Goal: Task Accomplishment & Management: Manage account settings

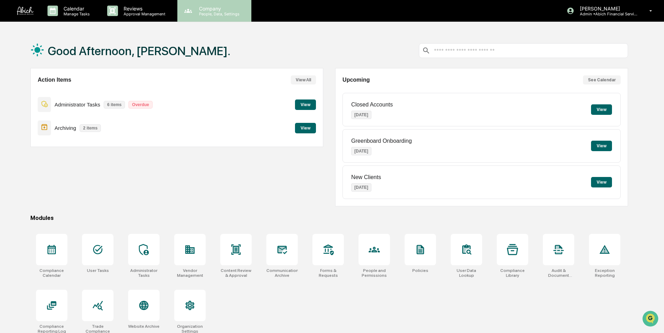
click at [215, 16] on p "People, Data, Settings" at bounding box center [218, 14] width 50 height 5
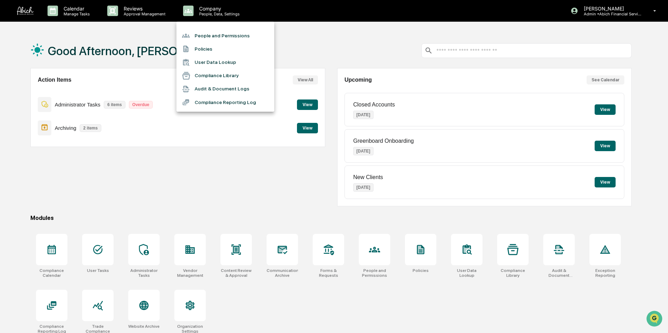
click at [209, 34] on li "People and Permissions" at bounding box center [225, 35] width 98 height 13
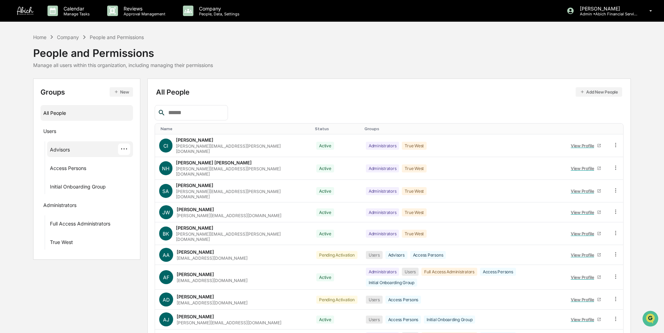
click at [68, 148] on div "Advisors" at bounding box center [60, 151] width 20 height 8
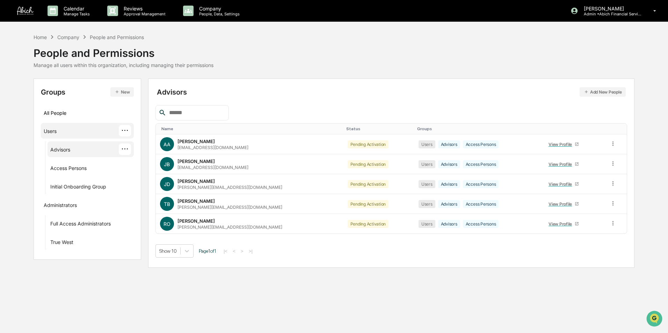
click at [58, 130] on div "Users ···" at bounding box center [88, 131] width 88 height 12
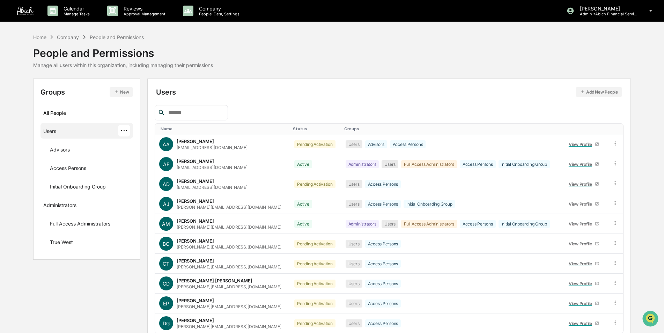
click at [211, 117] on div at bounding box center [191, 112] width 73 height 15
click at [175, 113] on input "text" at bounding box center [195, 112] width 59 height 9
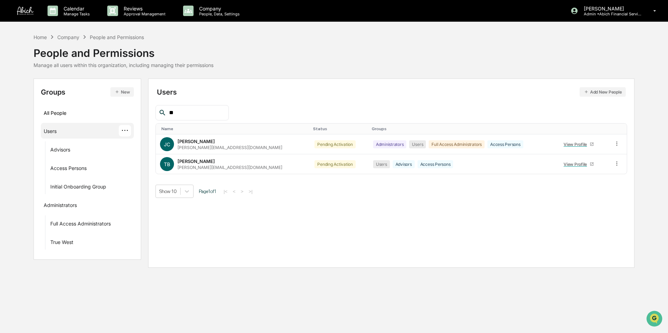
type input "*"
click at [615, 142] on icon at bounding box center [616, 143] width 7 height 7
click at [597, 157] on div "Groups & Permissions" at bounding box center [585, 155] width 58 height 8
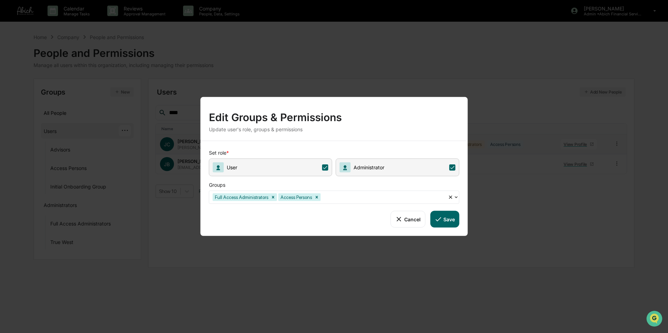
click at [442, 219] on icon at bounding box center [438, 219] width 8 height 8
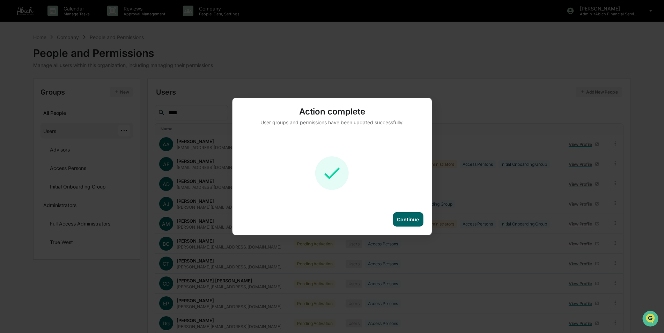
click at [195, 85] on div "Action complete User groups and permissions have been updated successfully. Con…" at bounding box center [332, 166] width 664 height 333
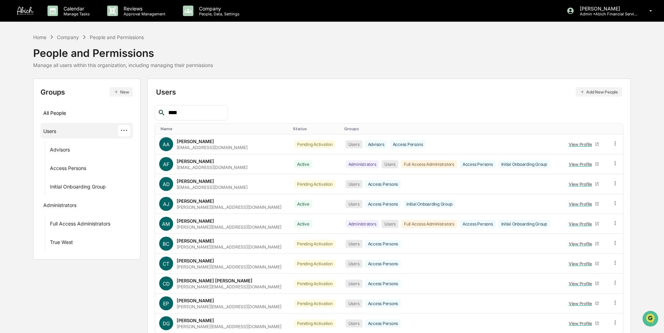
drag, startPoint x: 188, startPoint y: 112, endPoint x: 171, endPoint y: 114, distance: 17.2
click at [171, 114] on input "****" at bounding box center [195, 112] width 59 height 9
type input "*"
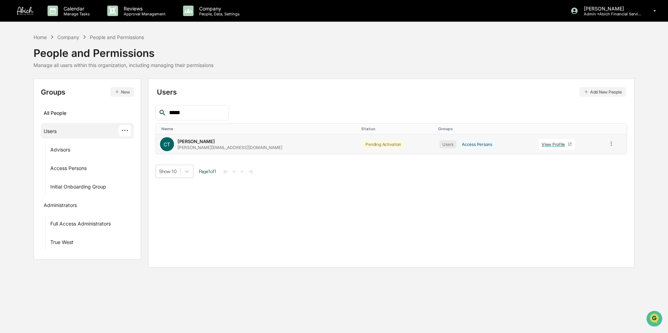
type input "*****"
click at [608, 144] on icon at bounding box center [611, 143] width 7 height 7
click at [589, 164] on div "Change Status" at bounding box center [579, 169] width 69 height 14
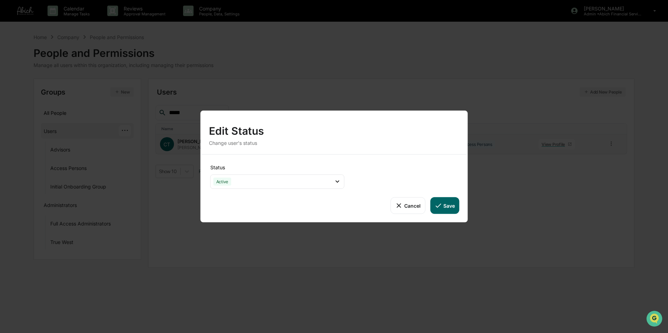
click at [449, 207] on button "Save" at bounding box center [444, 205] width 29 height 17
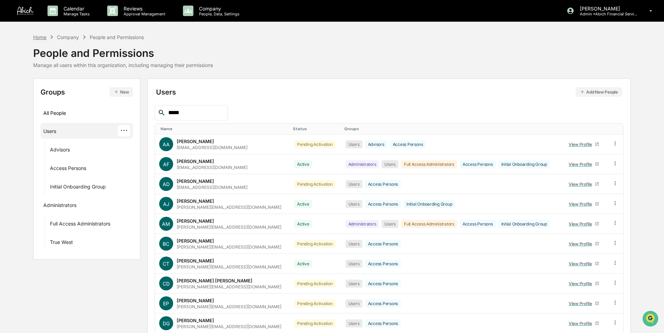
click at [37, 37] on div "Home" at bounding box center [39, 37] width 13 height 6
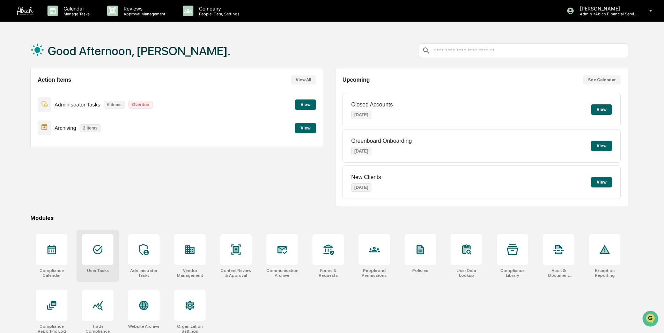
click at [104, 246] on div at bounding box center [97, 249] width 31 height 31
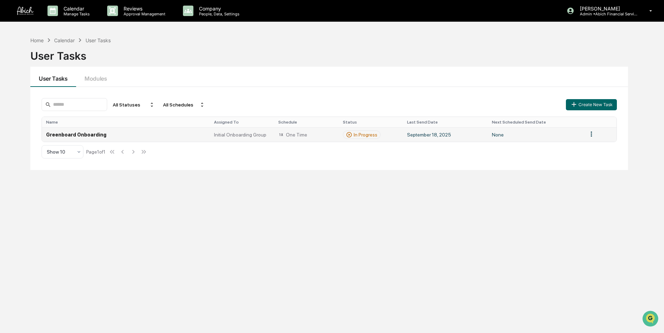
click at [69, 135] on td "Greenboard Onboarding" at bounding box center [126, 134] width 168 height 14
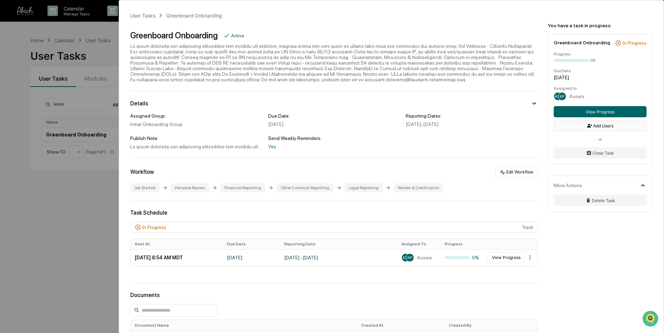
click at [597, 127] on button "Add Users" at bounding box center [600, 125] width 93 height 11
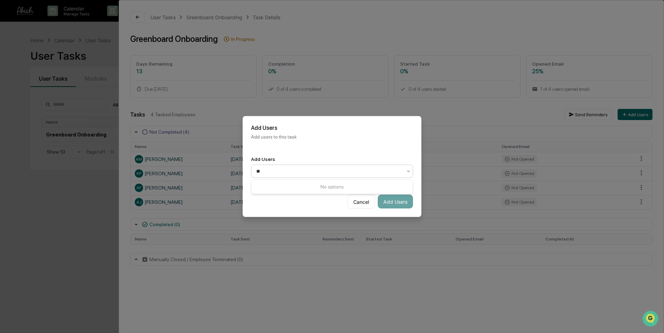
type input "*"
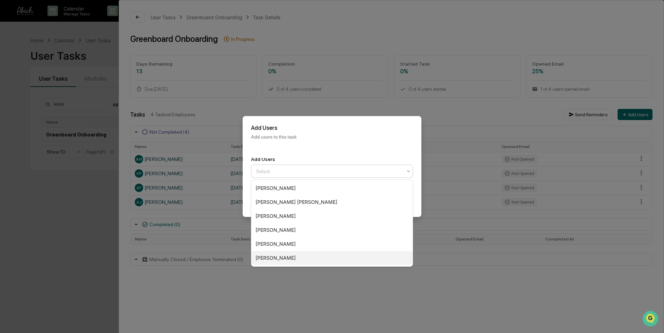
click at [285, 259] on div "[PERSON_NAME]" at bounding box center [331, 258] width 161 height 14
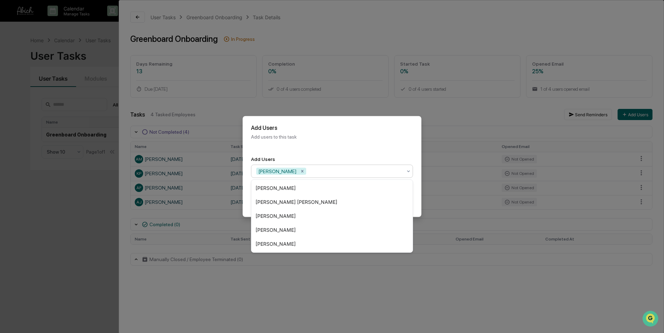
click at [334, 147] on div "Add Users Add users to this task" at bounding box center [332, 132] width 179 height 32
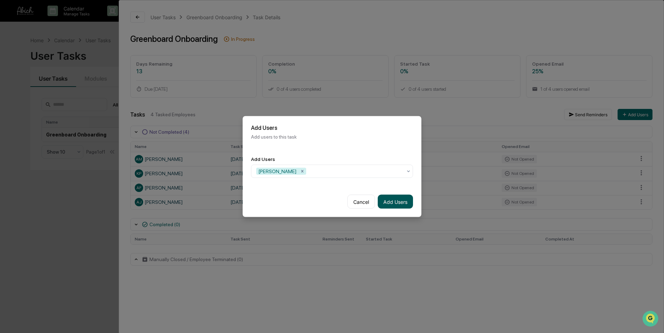
click at [391, 200] on button "Add Users" at bounding box center [395, 202] width 35 height 14
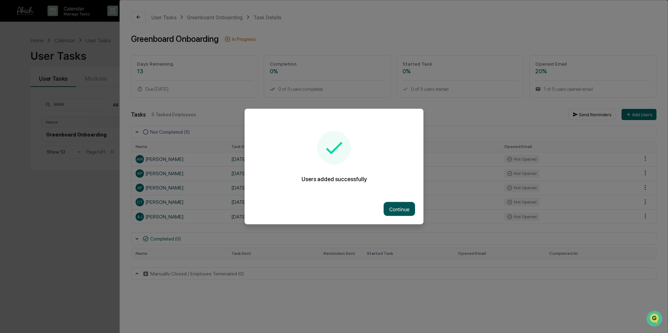
click at [397, 212] on button "Continue" at bounding box center [398, 209] width 31 height 14
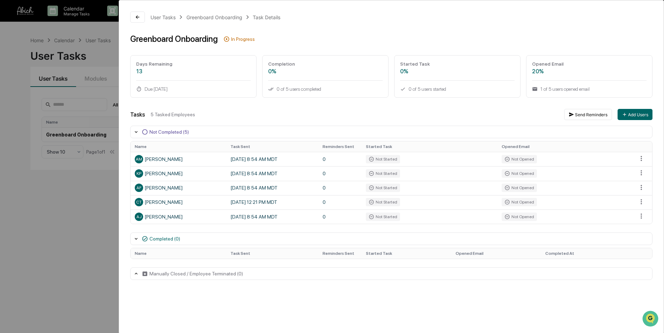
click at [38, 215] on div "User Tasks Greenboard Onboarding Task Details Greenboard Onboarding In Progress…" at bounding box center [332, 166] width 664 height 333
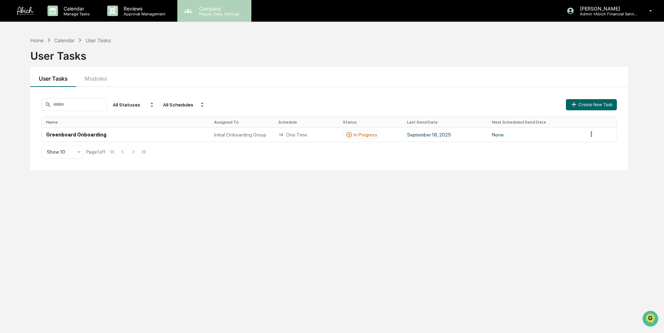
click at [209, 12] on p "People, Data, Settings" at bounding box center [218, 14] width 50 height 5
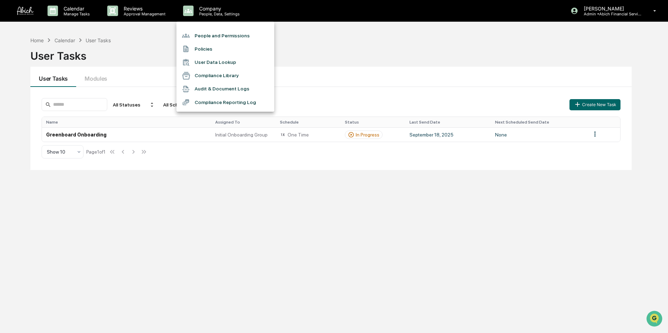
click at [206, 38] on li "People and Permissions" at bounding box center [225, 35] width 98 height 13
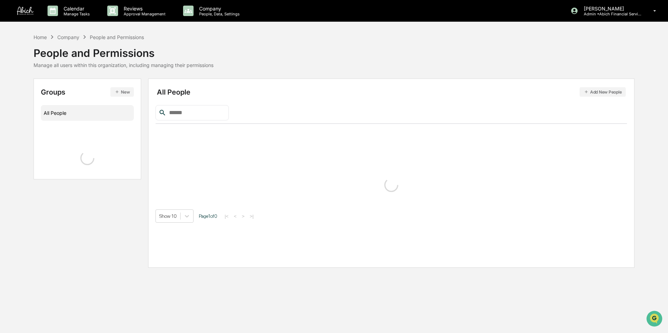
click at [189, 109] on input "text" at bounding box center [195, 112] width 59 height 9
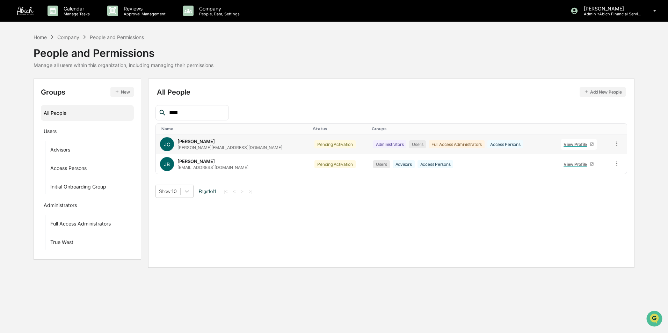
type input "****"
click at [615, 144] on icon at bounding box center [616, 143] width 7 height 7
click at [587, 168] on div "Change Status" at bounding box center [585, 169] width 58 height 8
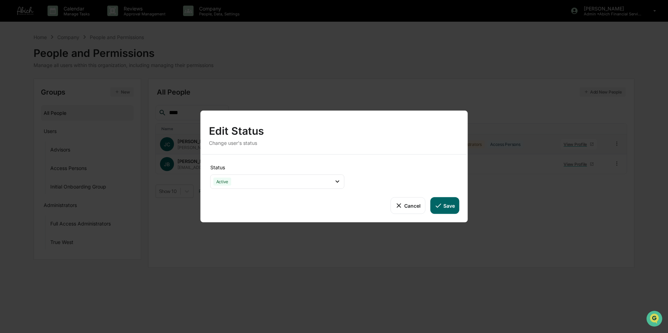
click at [446, 203] on button "Save" at bounding box center [444, 205] width 29 height 17
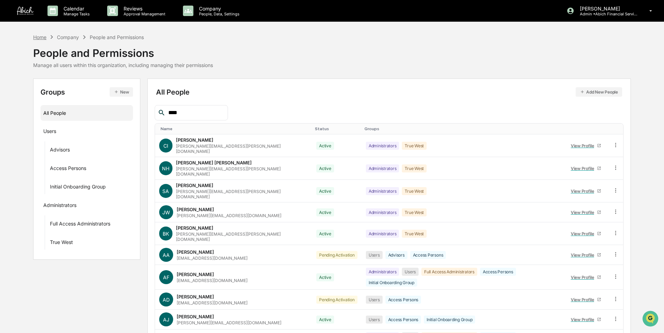
click at [45, 36] on div "Home" at bounding box center [39, 37] width 13 height 6
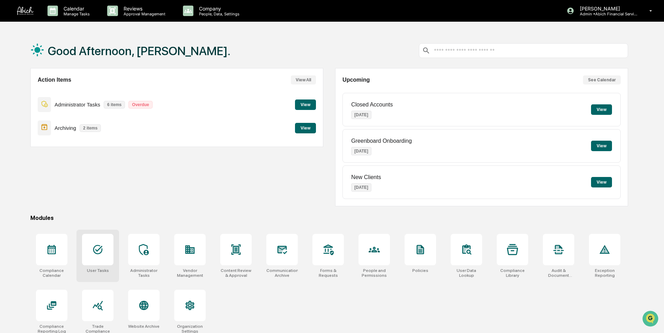
click at [99, 247] on icon at bounding box center [97, 249] width 11 height 11
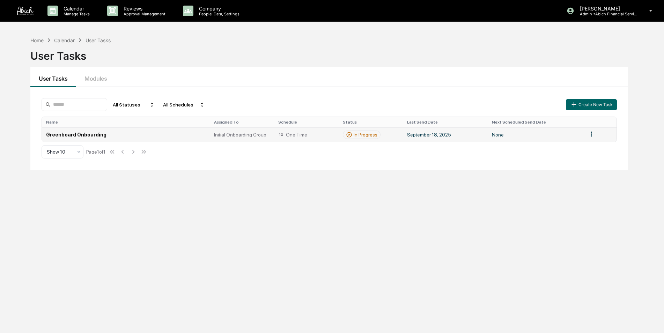
click at [117, 131] on td "Greenboard Onboarding" at bounding box center [126, 134] width 168 height 14
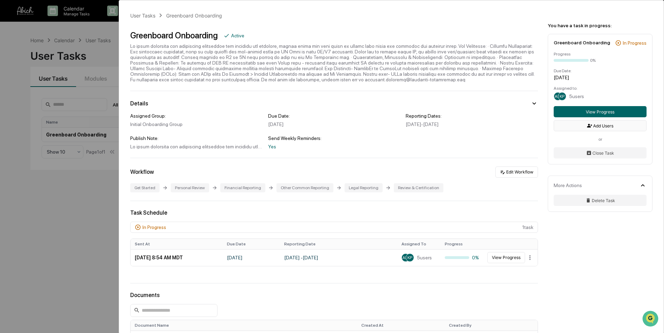
click at [604, 124] on button "Add Users" at bounding box center [600, 125] width 93 height 11
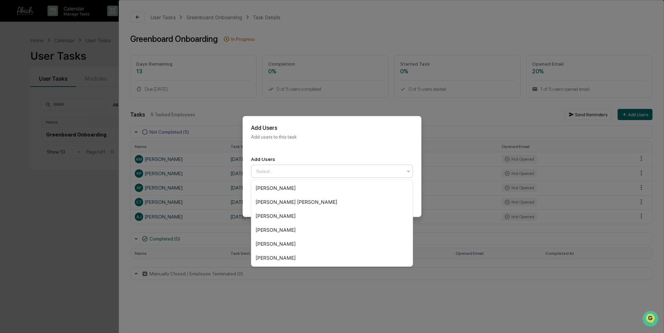
click at [321, 172] on div at bounding box center [329, 171] width 146 height 7
click at [284, 256] on div "[PERSON_NAME]" at bounding box center [331, 258] width 161 height 14
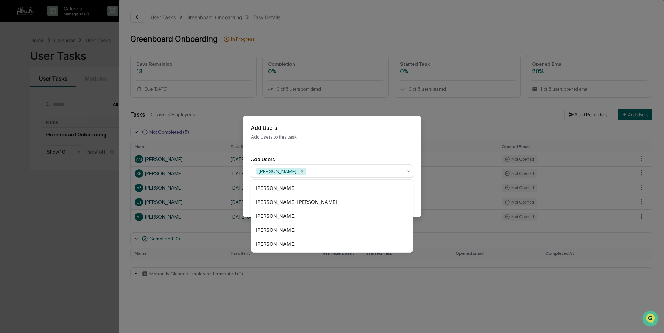
click at [314, 140] on div "Add Users Add users to this task" at bounding box center [332, 132] width 179 height 32
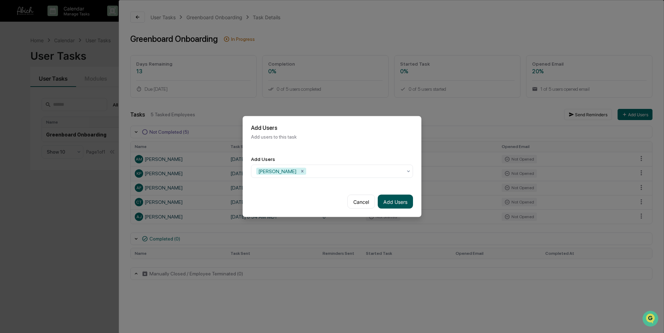
click at [391, 203] on button "Add Users" at bounding box center [395, 202] width 35 height 14
